Goal: Find specific page/section: Find specific page/section

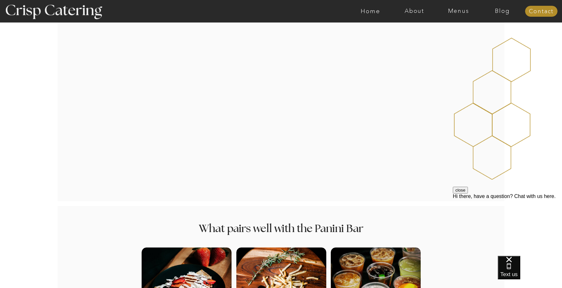
scroll to position [594, 0]
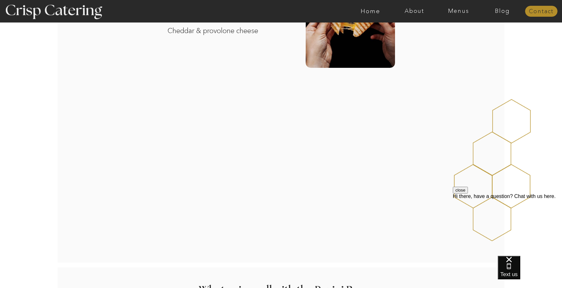
click at [541, 13] on nav "Contact" at bounding box center [541, 11] width 32 height 6
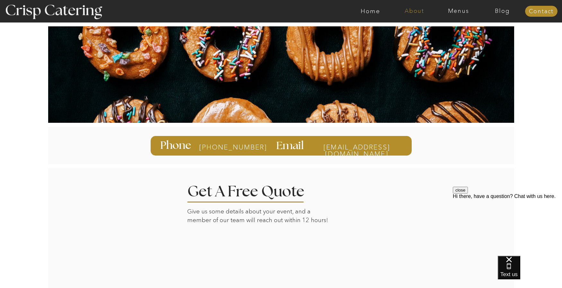
click at [416, 8] on nav "About" at bounding box center [414, 11] width 44 height 6
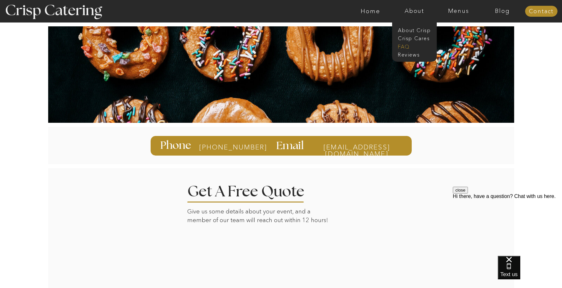
click at [407, 47] on nav "faq" at bounding box center [414, 46] width 32 height 6
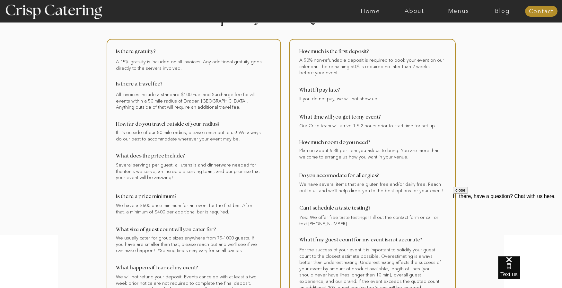
scroll to position [32, 0]
